Goal: Connect with others: Connect with other users

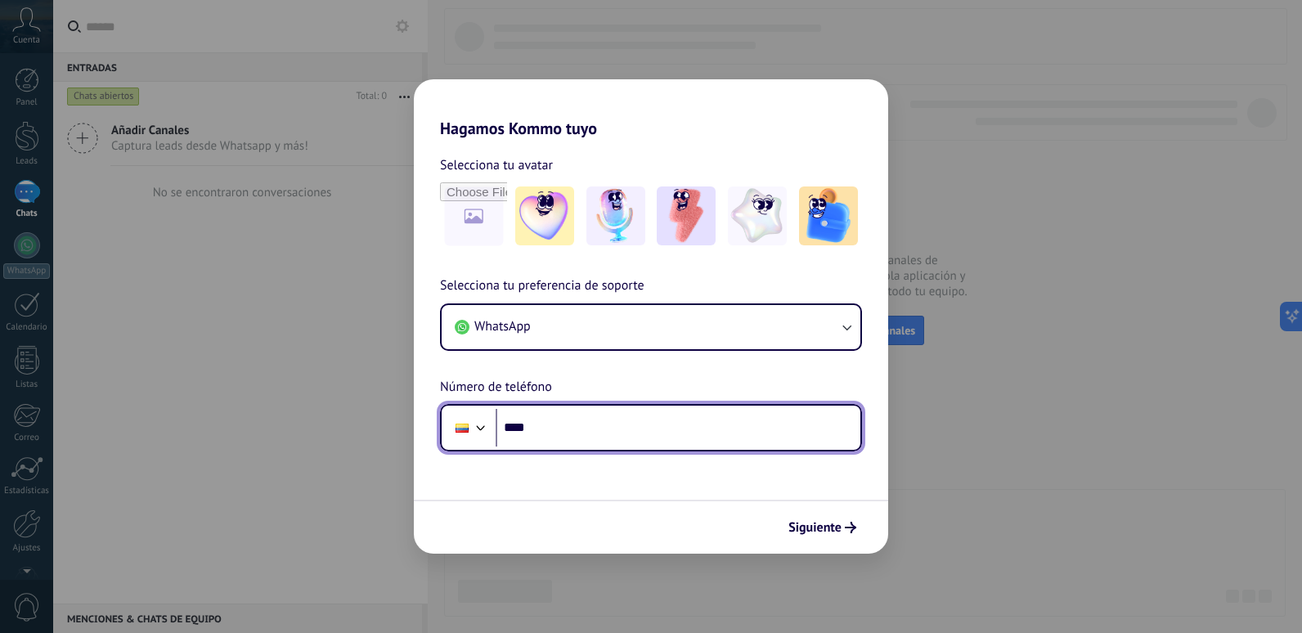
click at [584, 425] on input "****" at bounding box center [678, 428] width 365 height 38
type input "**********"
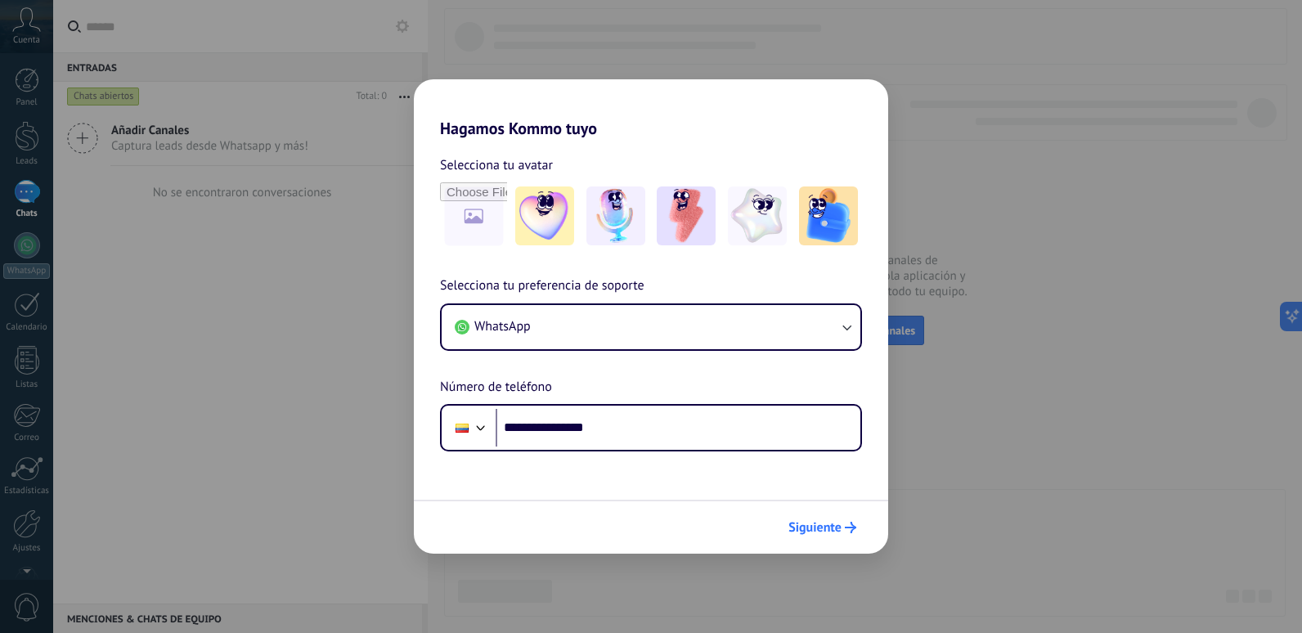
click at [833, 528] on span "Siguiente" at bounding box center [814, 527] width 53 height 11
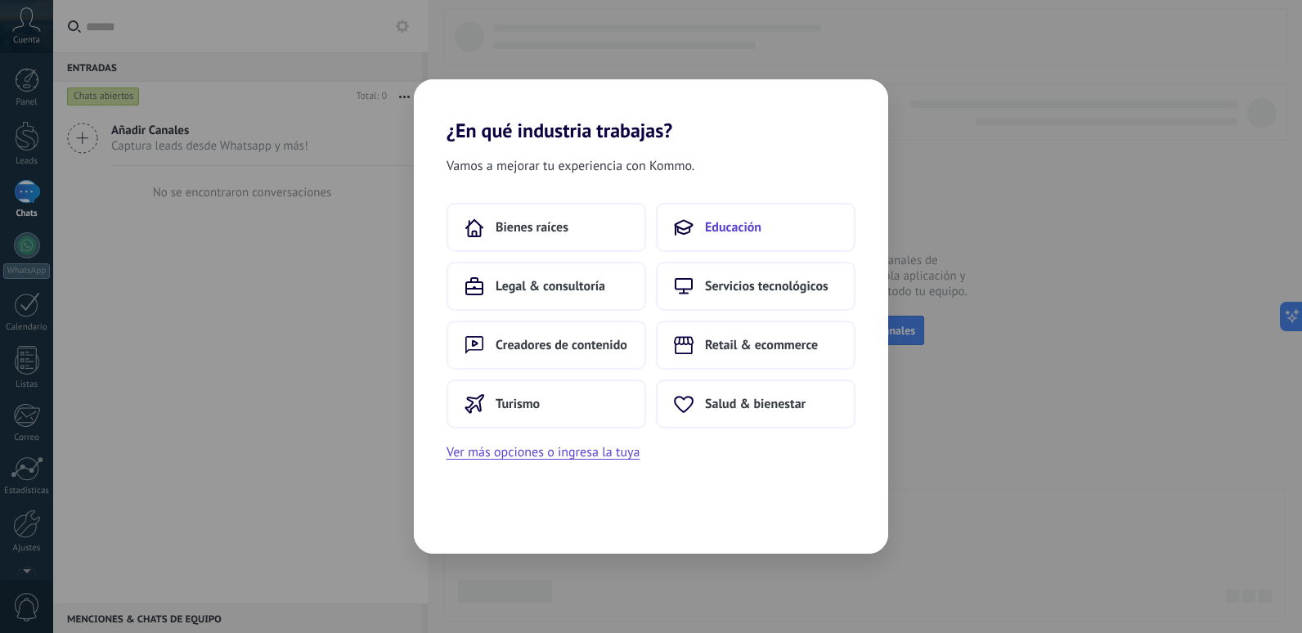
click at [730, 231] on span "Educación" at bounding box center [733, 227] width 56 height 16
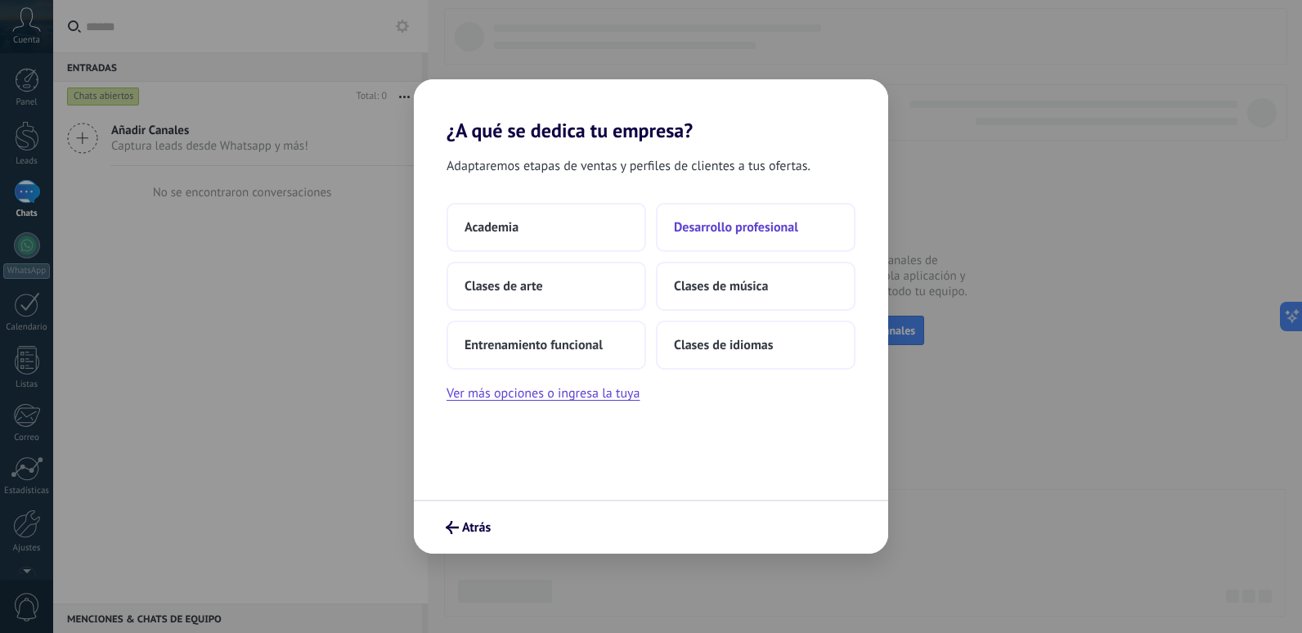
click at [765, 236] on button "Desarrollo profesional" at bounding box center [756, 227] width 200 height 49
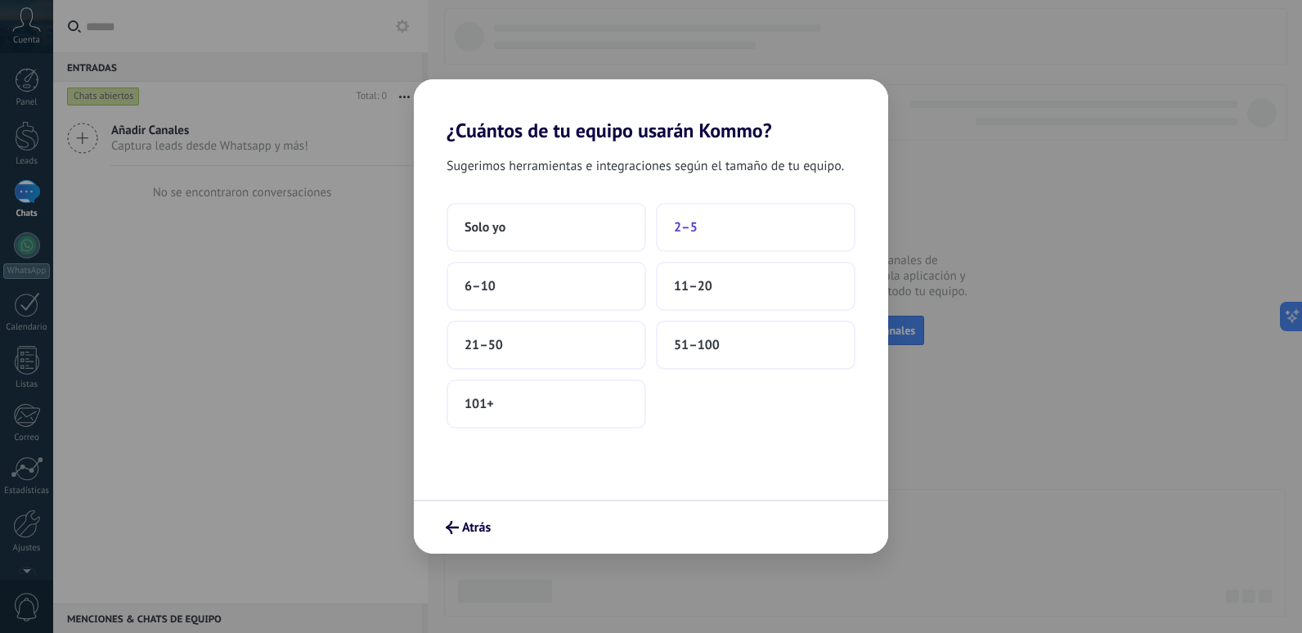
click at [690, 225] on span "2–5" at bounding box center [686, 227] width 24 height 16
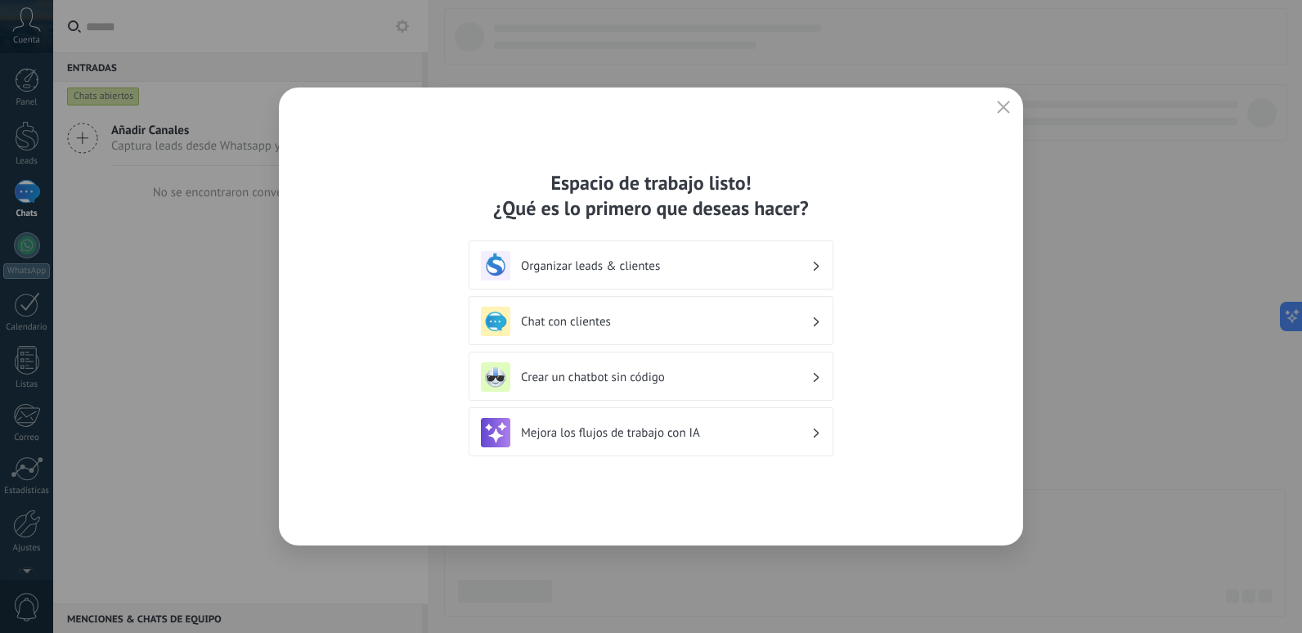
click at [577, 322] on h3 "Chat con clientes" at bounding box center [666, 322] width 290 height 16
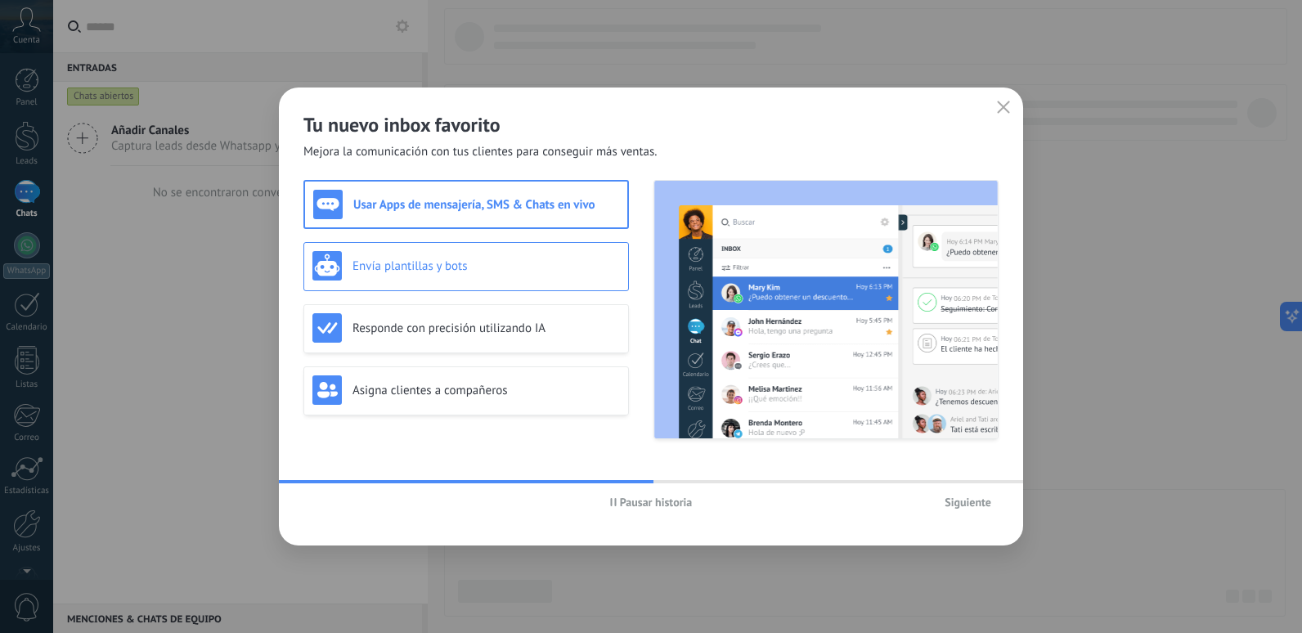
click at [452, 264] on h3 "Envía plantillas y bots" at bounding box center [485, 266] width 267 height 16
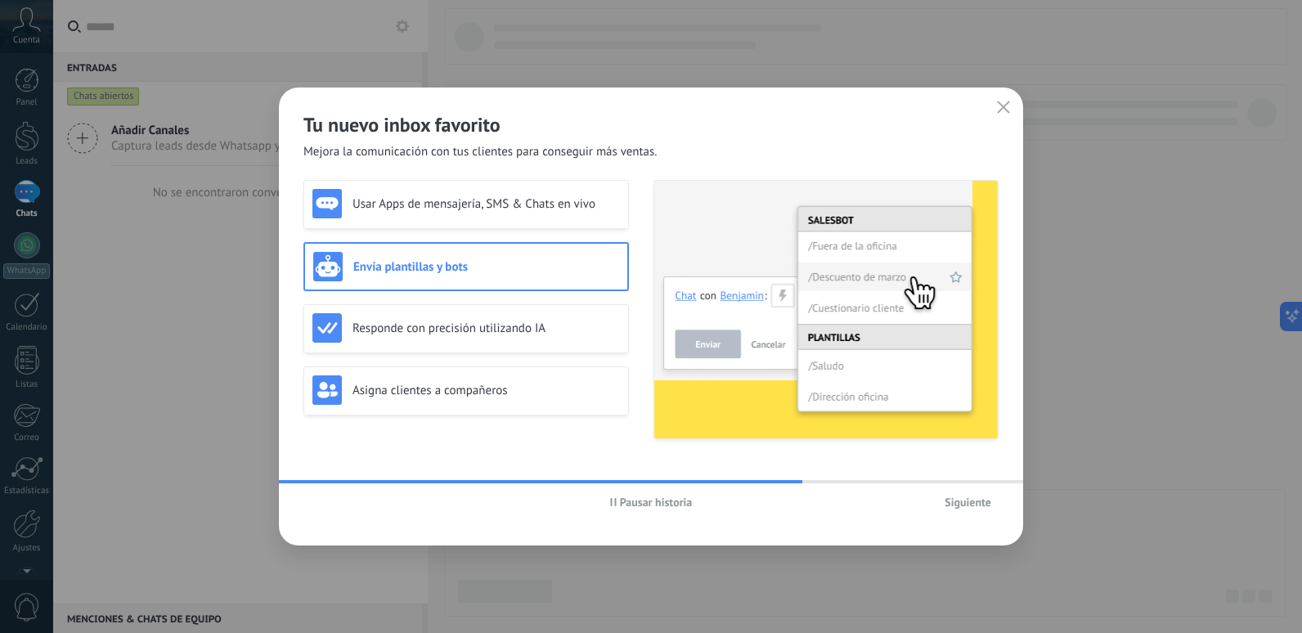
click at [963, 503] on span "Siguiente" at bounding box center [967, 501] width 47 height 11
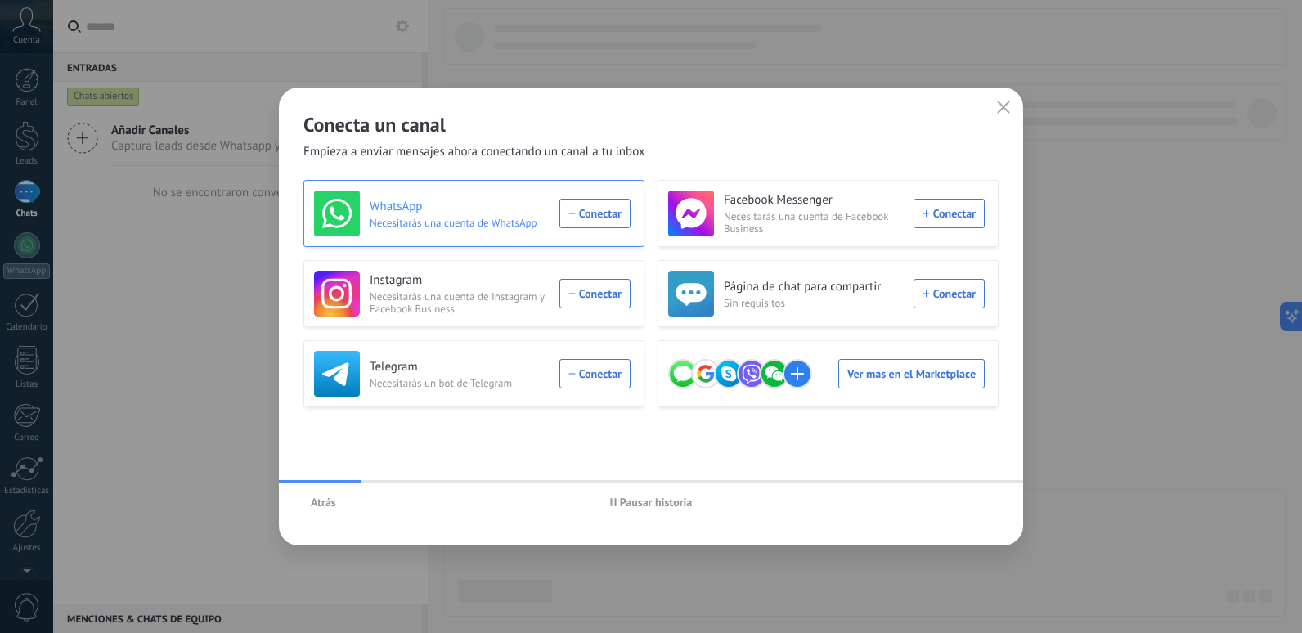
click at [582, 219] on div "WhatsApp Necesitarás una cuenta de WhatsApp Conectar" at bounding box center [472, 214] width 316 height 46
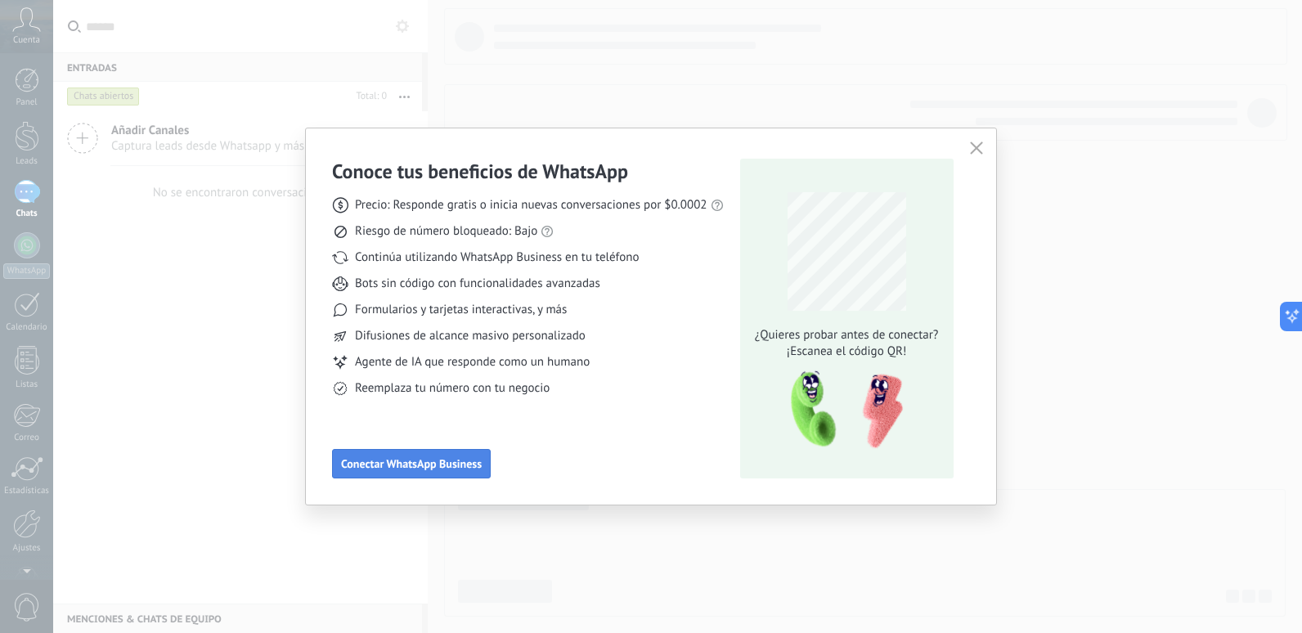
click at [418, 467] on span "Conectar WhatsApp Business" at bounding box center [411, 463] width 141 height 11
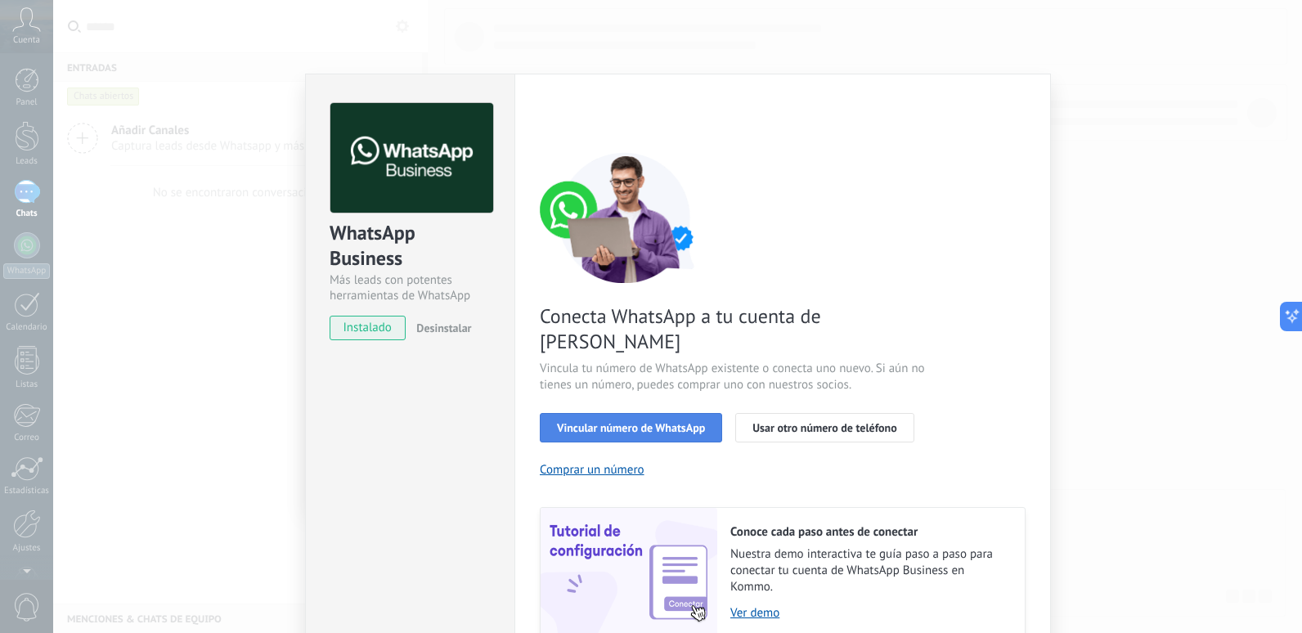
click at [635, 422] on span "Vincular número de WhatsApp" at bounding box center [631, 427] width 148 height 11
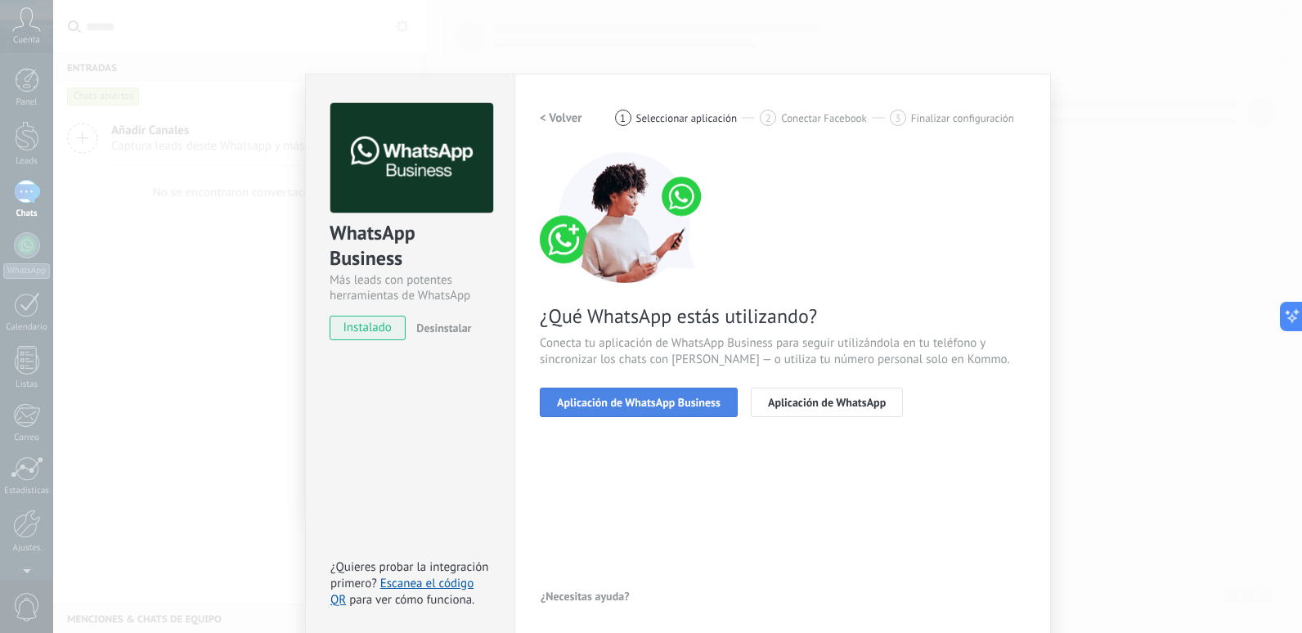
click at [635, 402] on span "Aplicación de WhatsApp Business" at bounding box center [639, 402] width 164 height 11
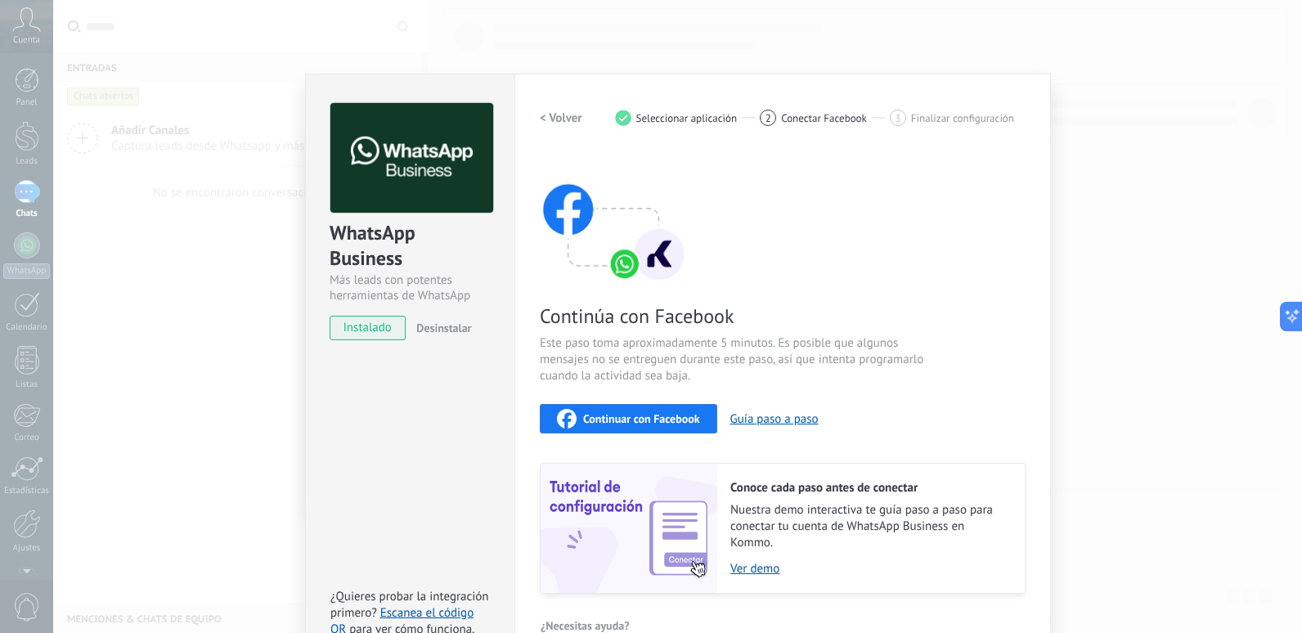
click at [637, 419] on span "Continuar con Facebook" at bounding box center [641, 418] width 117 height 11
